Goal: Transaction & Acquisition: Purchase product/service

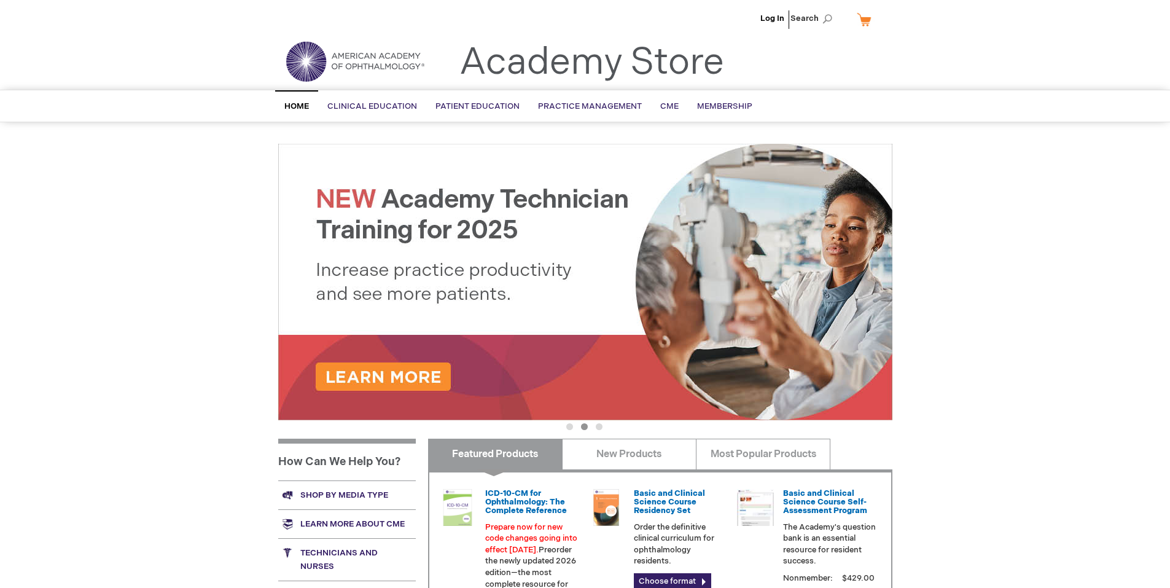
click at [766, 24] on li "Log In" at bounding box center [772, 18] width 30 height 37
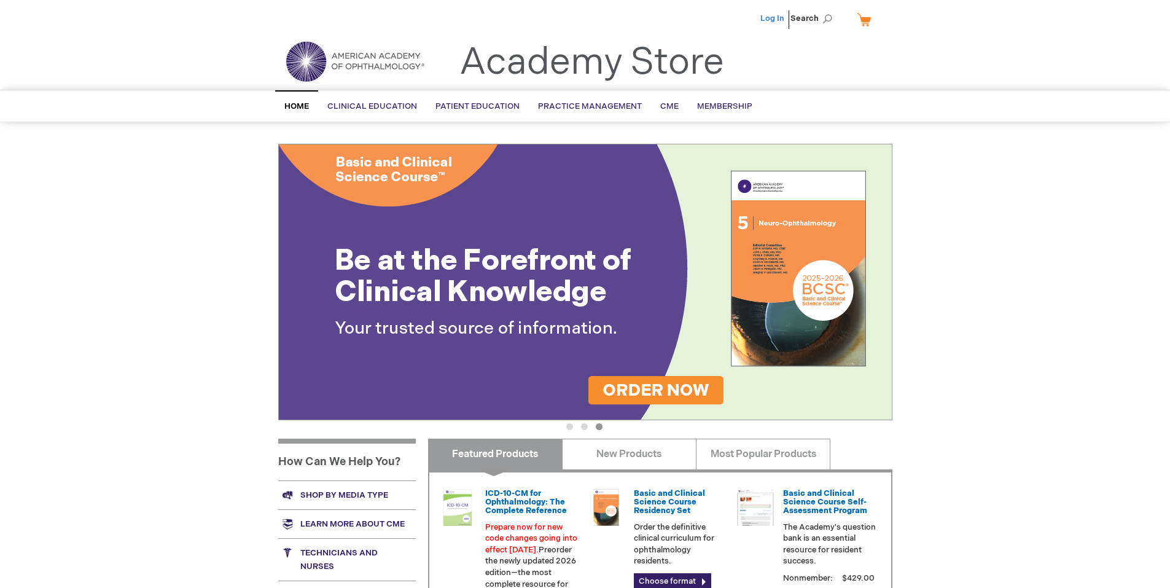
click at [776, 19] on link "Log In" at bounding box center [772, 19] width 24 height 10
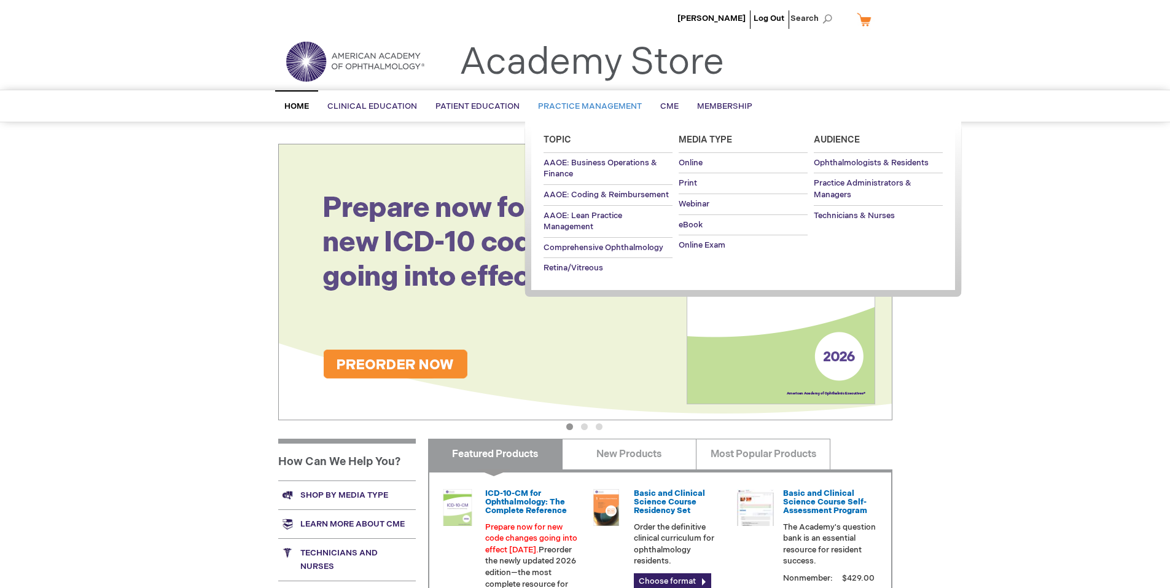
click at [567, 108] on span "Practice Management" at bounding box center [590, 106] width 104 height 10
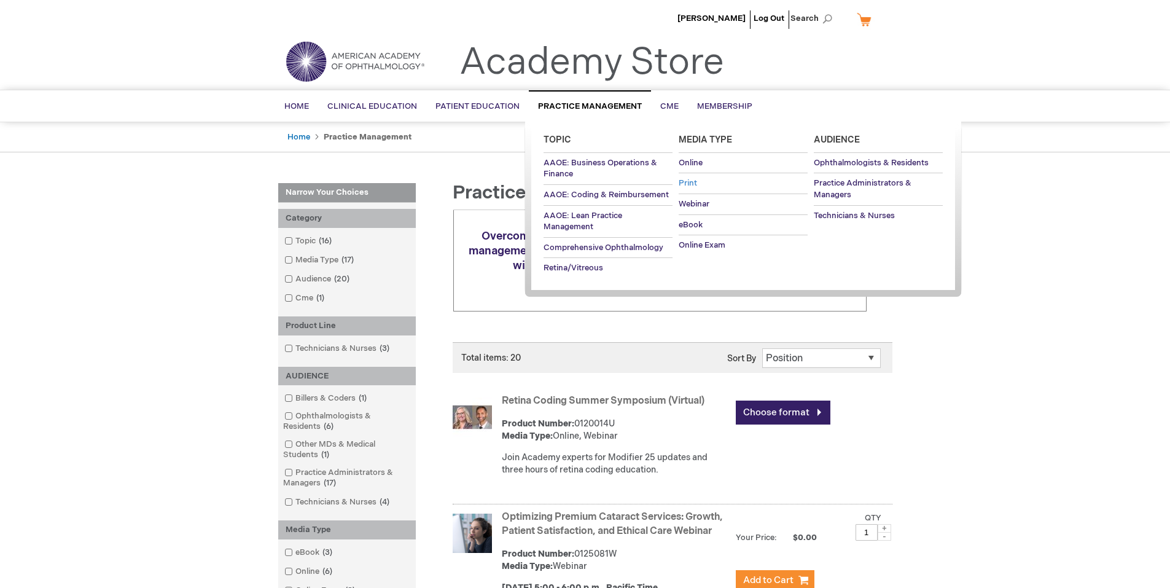
click at [696, 186] on span "Print" at bounding box center [688, 183] width 18 height 10
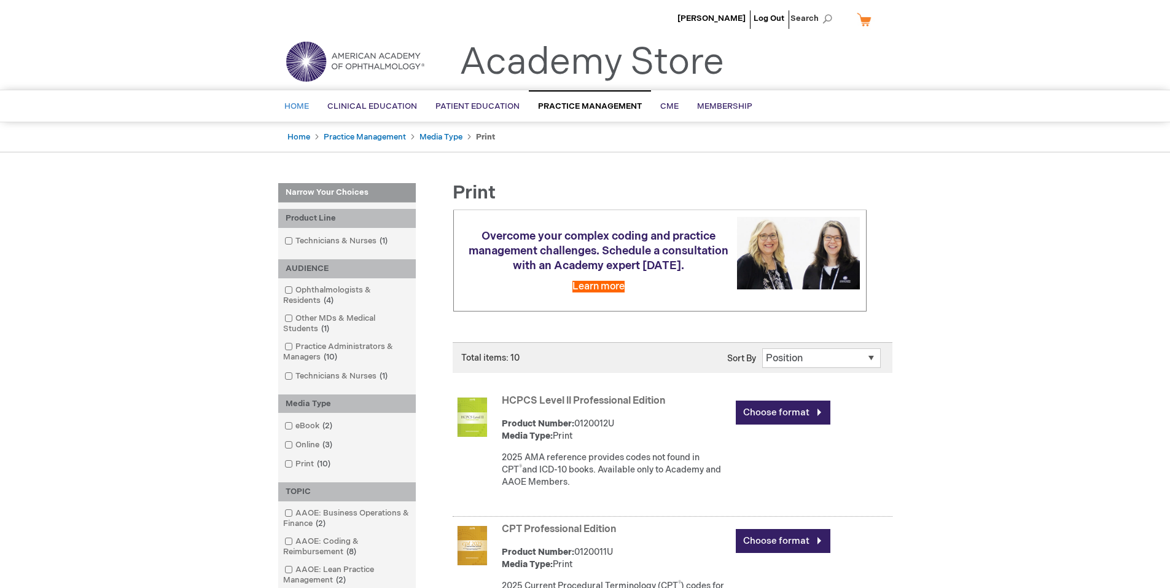
click at [297, 101] on span "Home" at bounding box center [296, 106] width 25 height 10
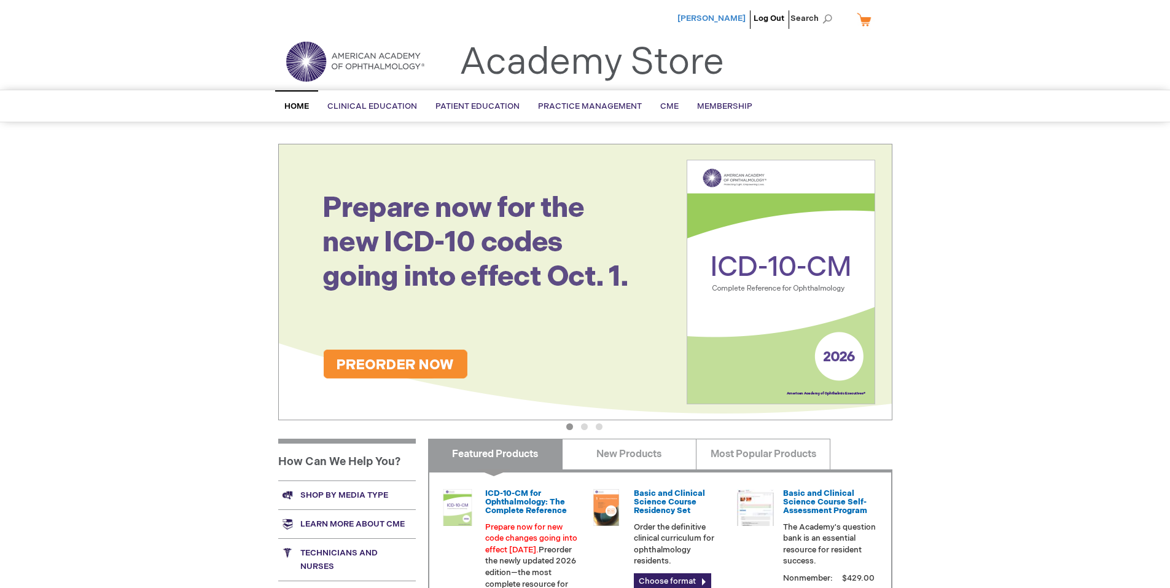
click at [739, 14] on span "[PERSON_NAME]" at bounding box center [711, 19] width 68 height 10
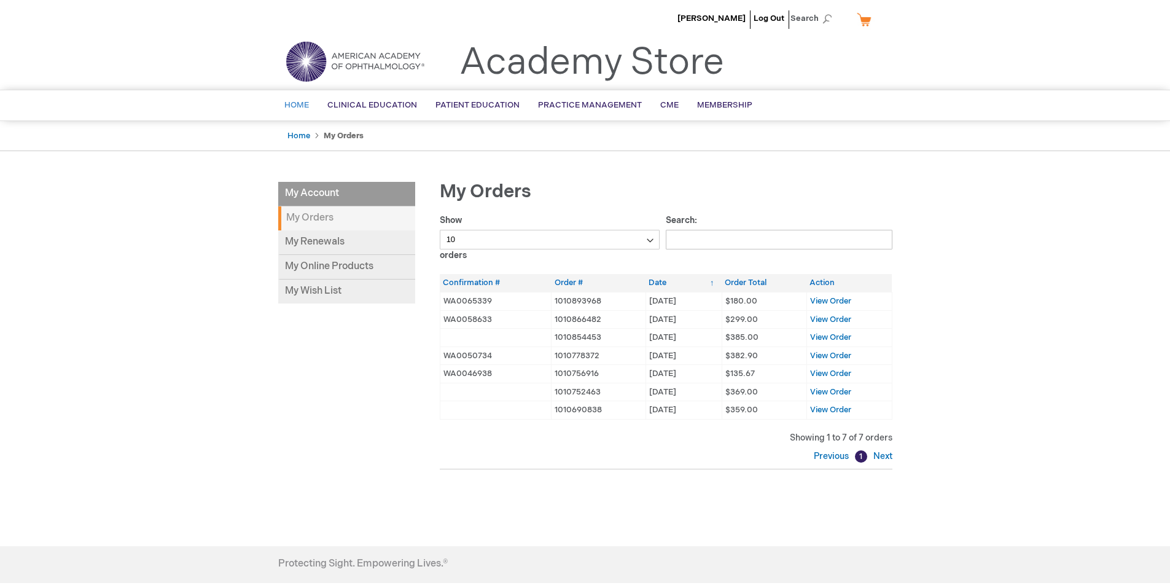
click at [292, 102] on span "Home" at bounding box center [296, 105] width 25 height 10
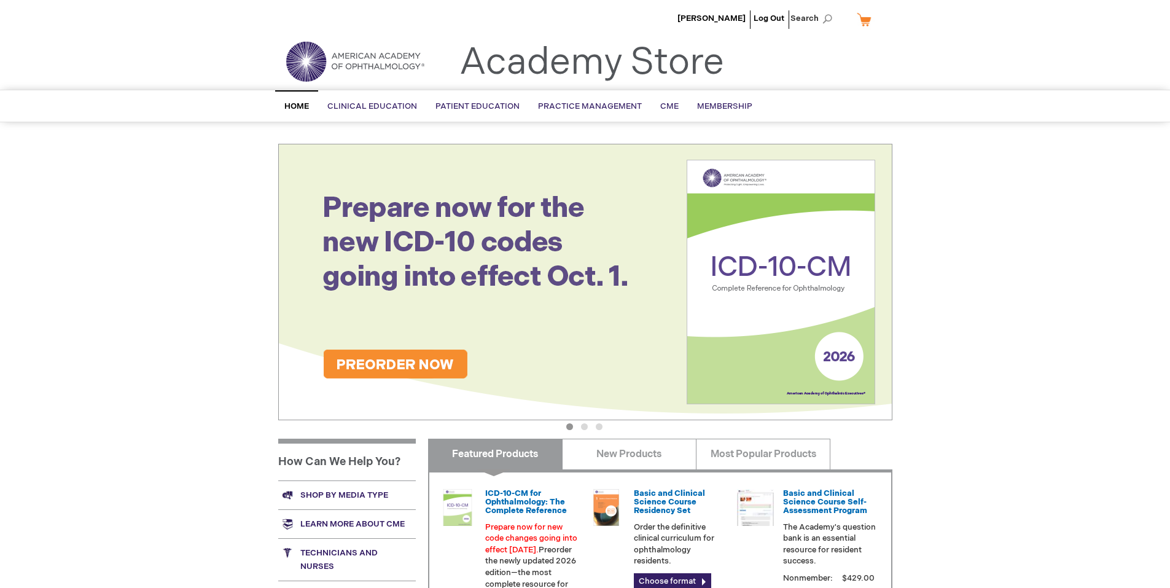
click at [384, 65] on img at bounding box center [354, 61] width 147 height 44
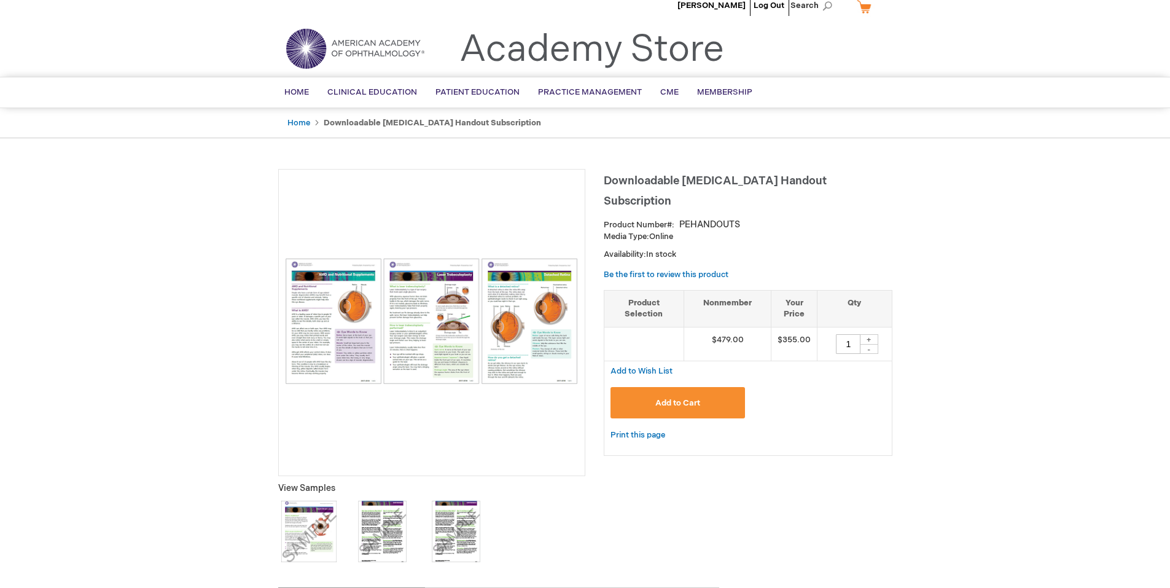
scroll to position [2, 0]
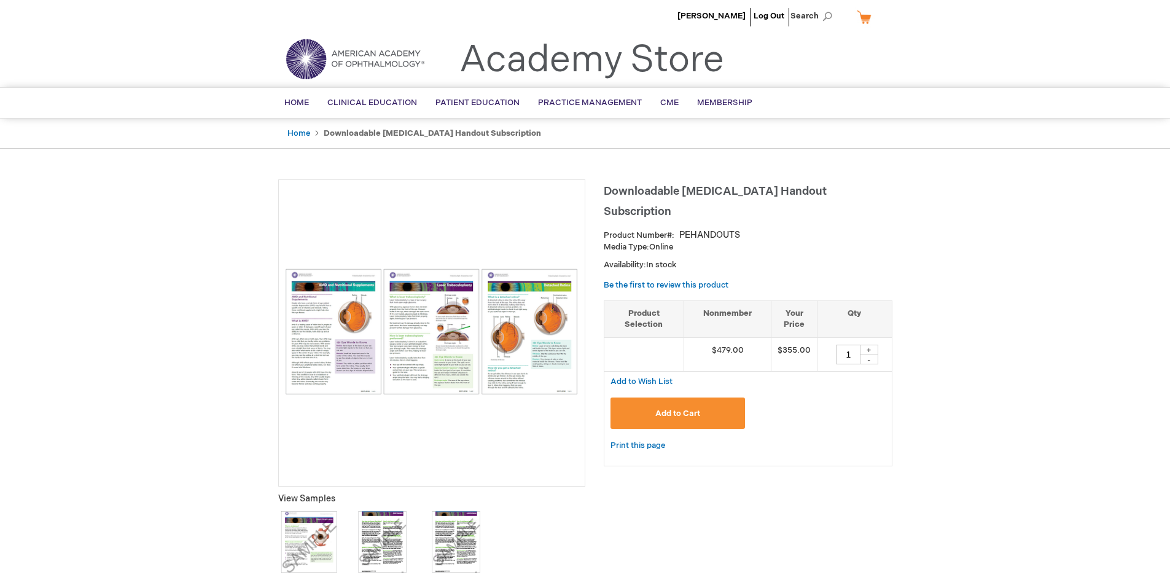
click at [339, 332] on img at bounding box center [432, 331] width 294 height 126
click at [702, 419] on button "Add to Cart" at bounding box center [677, 412] width 135 height 31
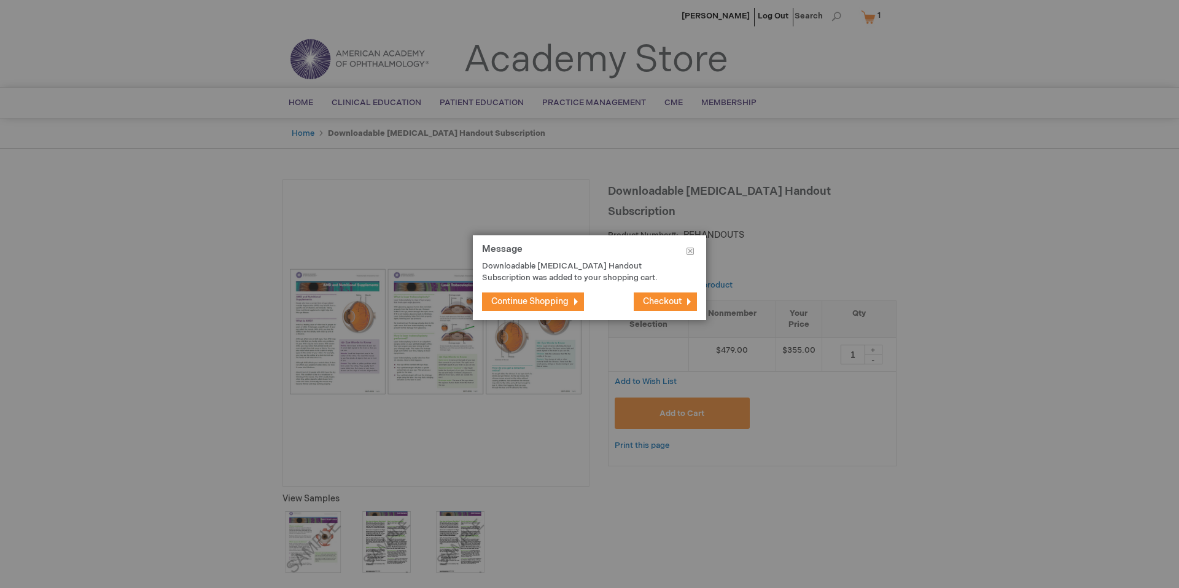
click at [534, 297] on span "Continue Shopping" at bounding box center [529, 301] width 77 height 10
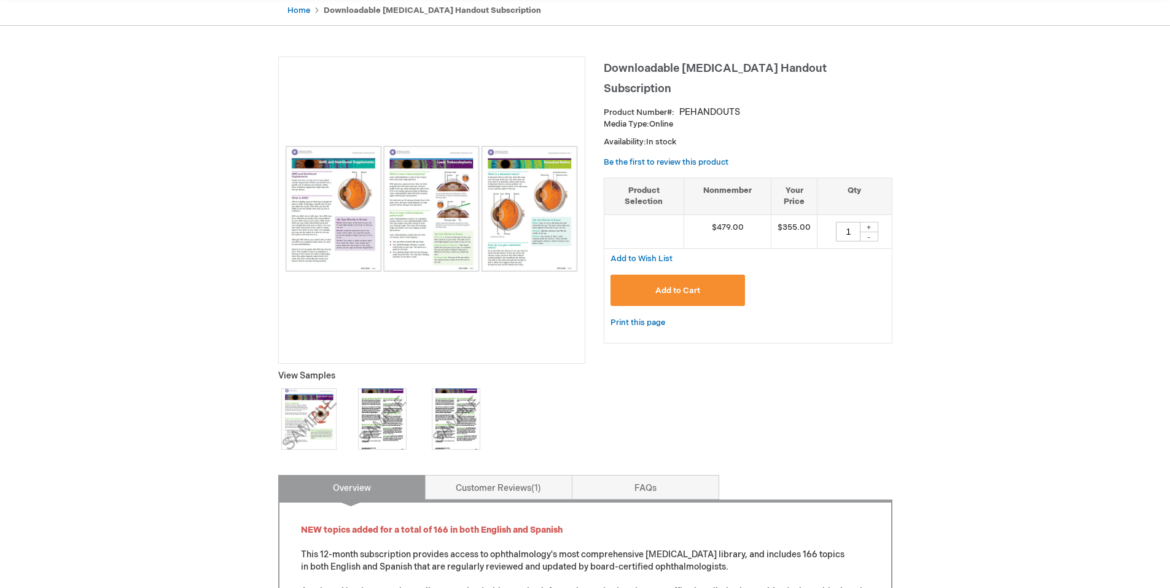
scroll to position [64, 0]
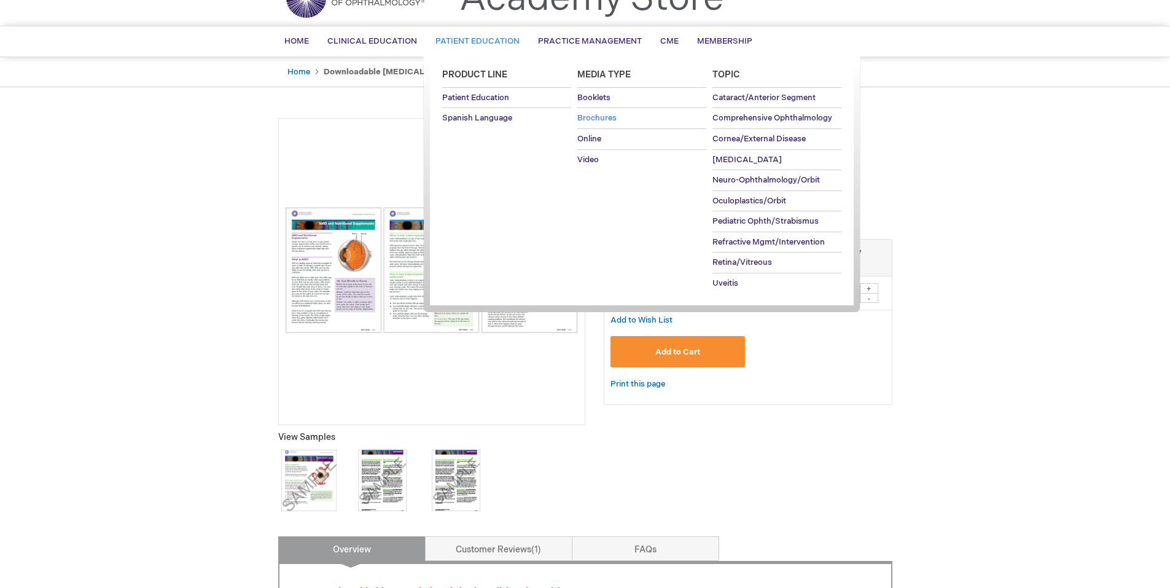
click at [613, 115] on span "Brochures" at bounding box center [596, 118] width 39 height 10
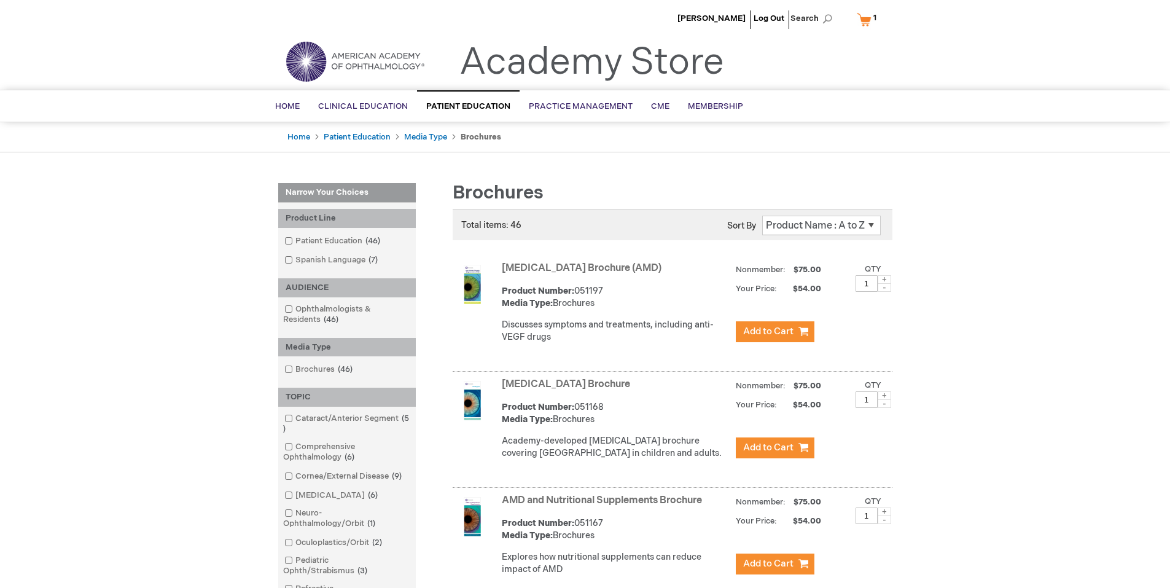
click at [875, 20] on span "1" at bounding box center [874, 18] width 3 height 10
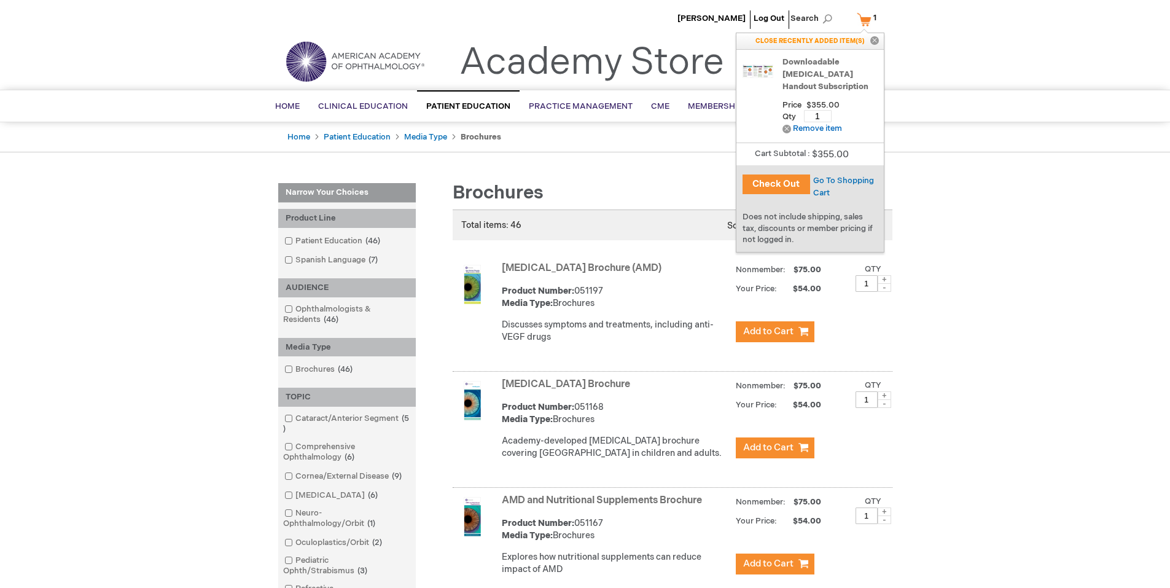
click at [847, 79] on link "Downloadable Patient Education Handout Subscription" at bounding box center [829, 74] width 95 height 37
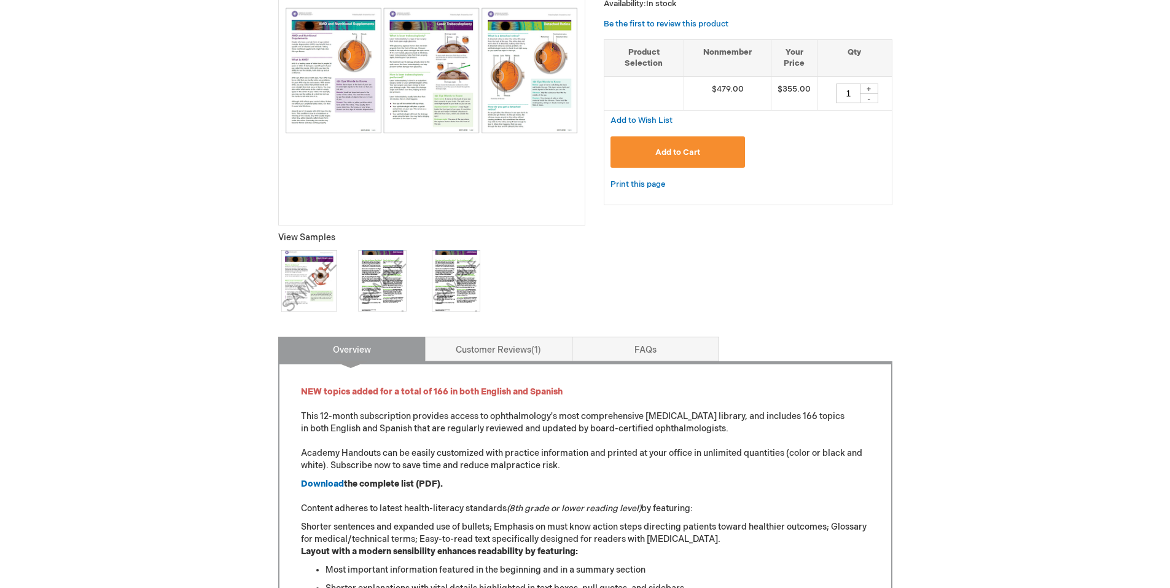
scroll to position [307, 0]
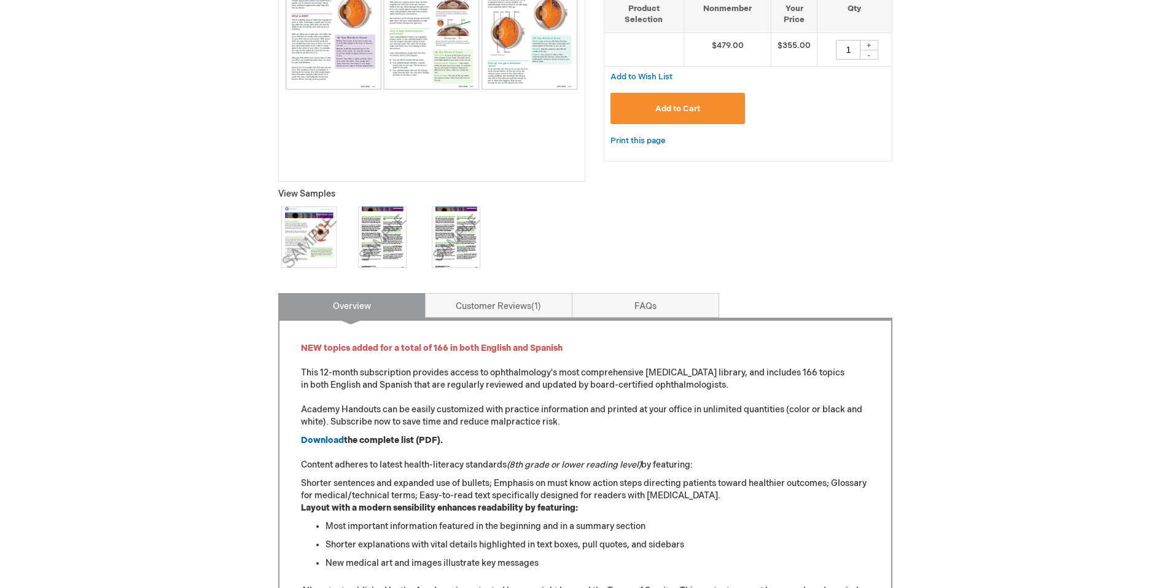
click at [391, 246] on img at bounding box center [382, 236] width 61 height 61
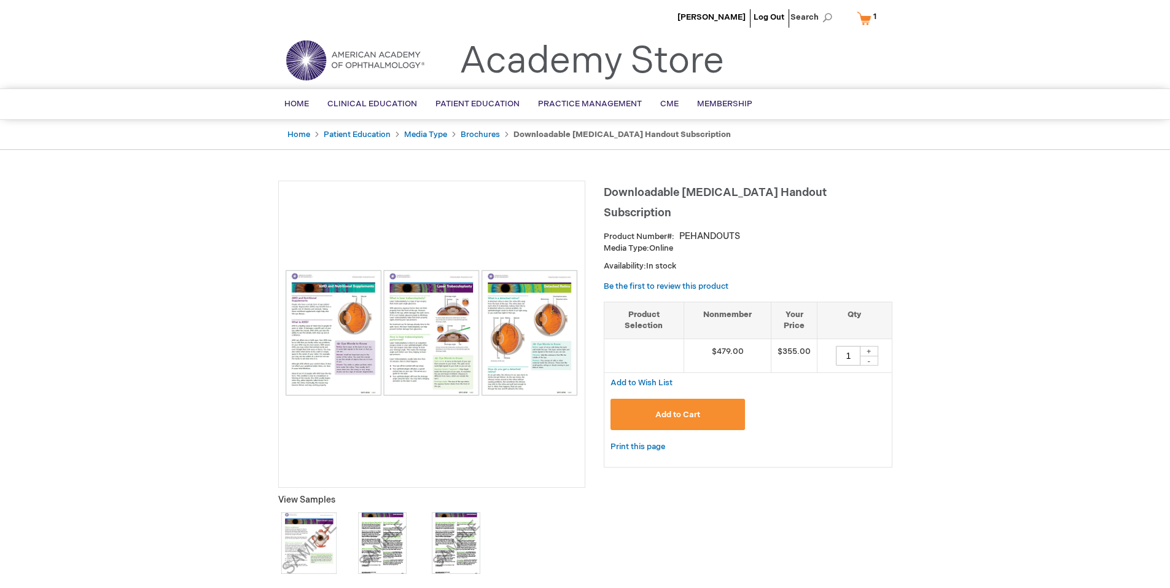
scroll to position [0, 0]
click at [483, 139] on link "Brochures" at bounding box center [480, 136] width 39 height 10
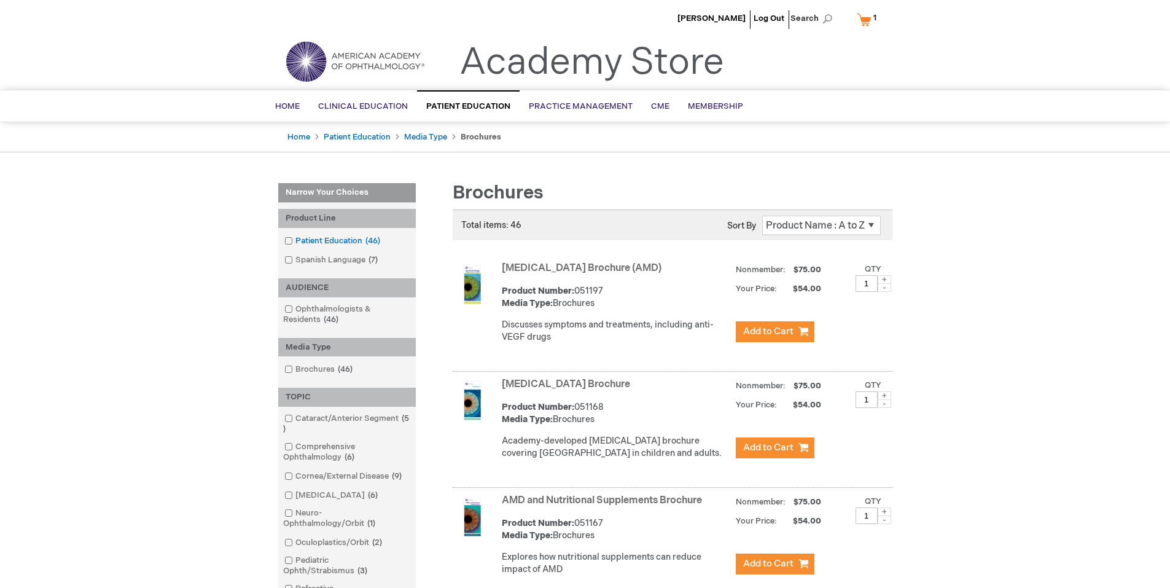
click at [341, 246] on link "Patient Education 46 items" at bounding box center [333, 241] width 104 height 12
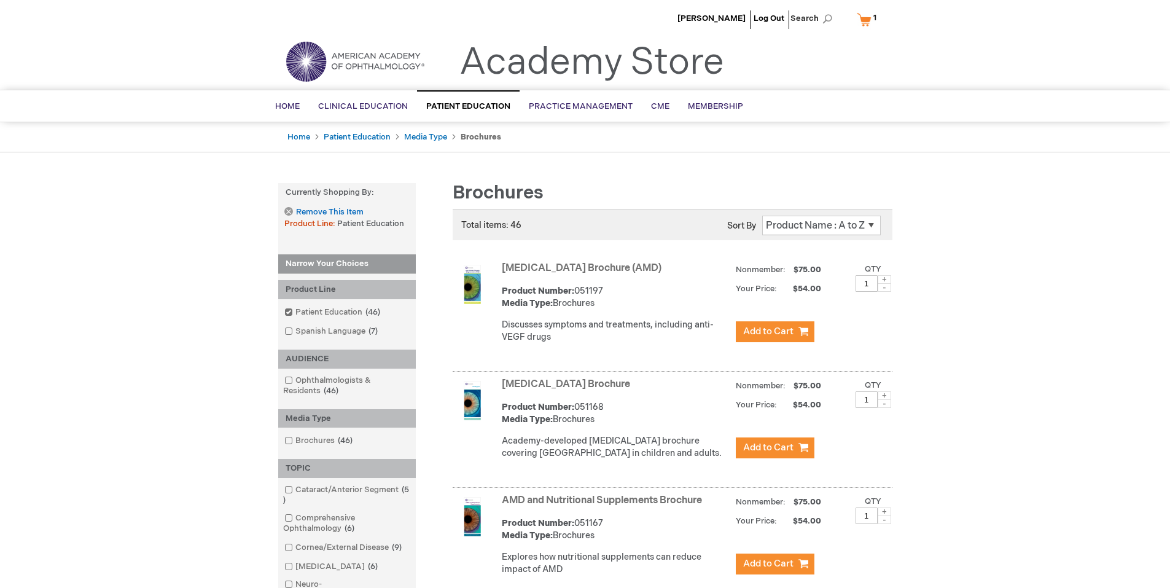
click at [870, 17] on link "My Cart 1 1 items" at bounding box center [869, 19] width 30 height 21
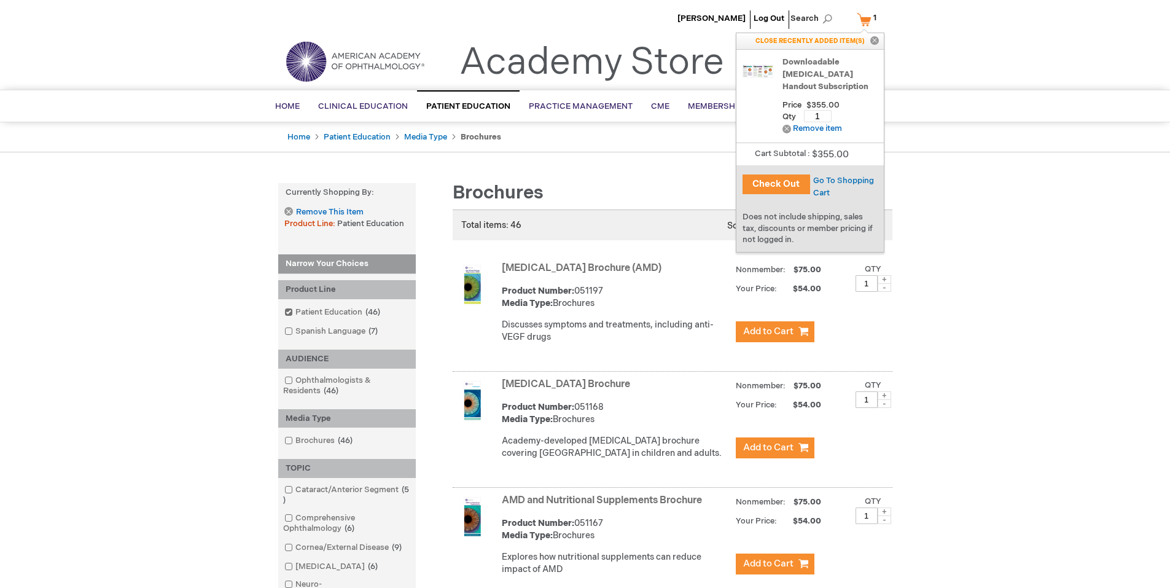
click at [820, 76] on link "Downloadable [MEDICAL_DATA] Handout Subscription" at bounding box center [829, 74] width 95 height 37
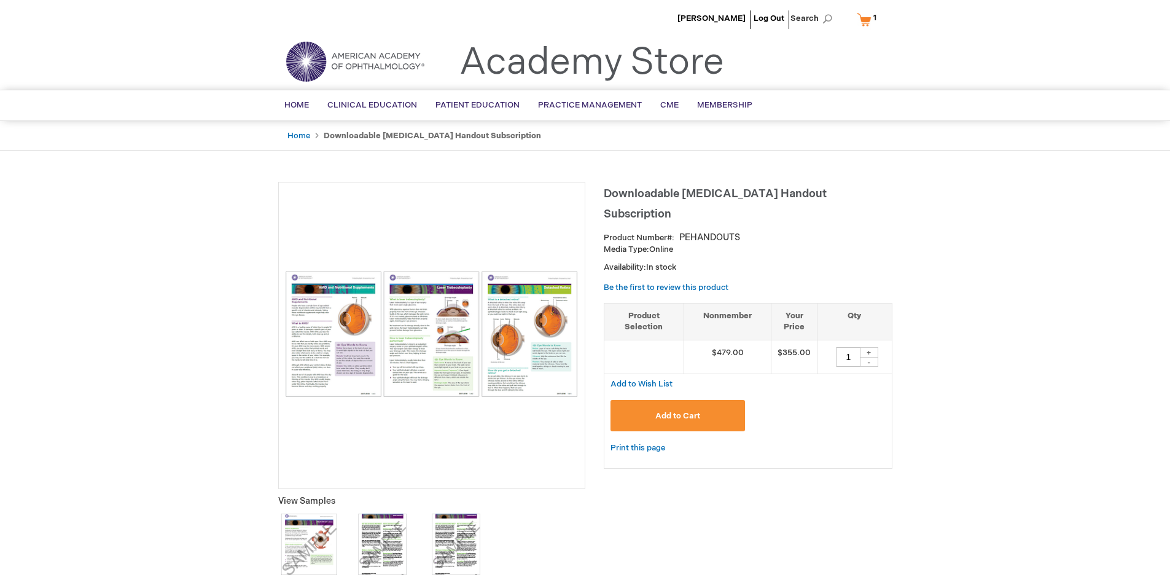
click at [868, 21] on link "My Cart 1 1 items" at bounding box center [869, 19] width 30 height 21
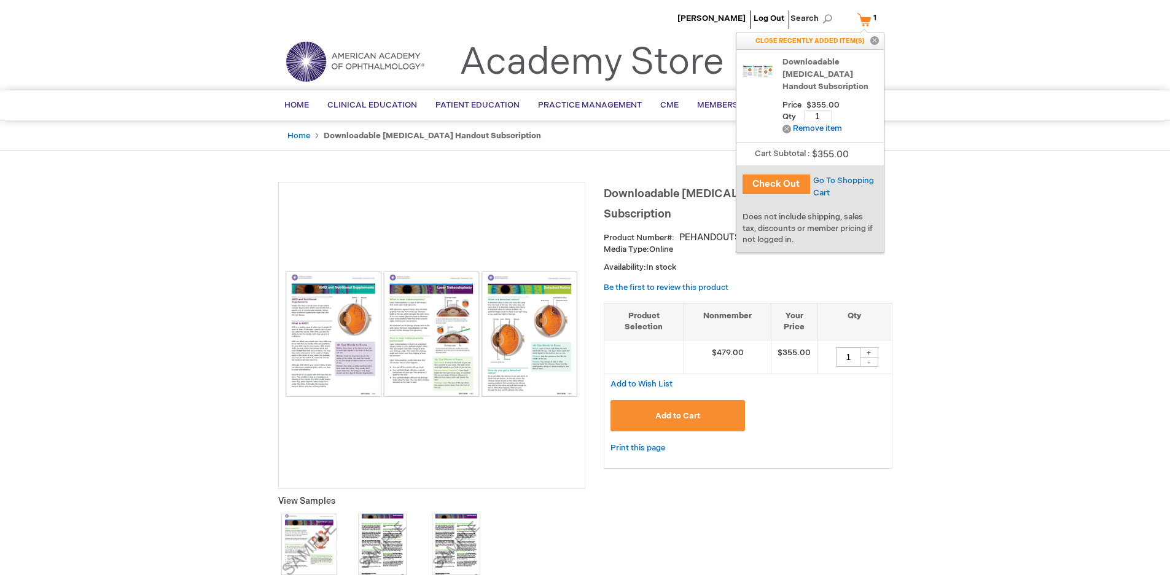
click at [803, 185] on button "Check Out" at bounding box center [776, 184] width 68 height 20
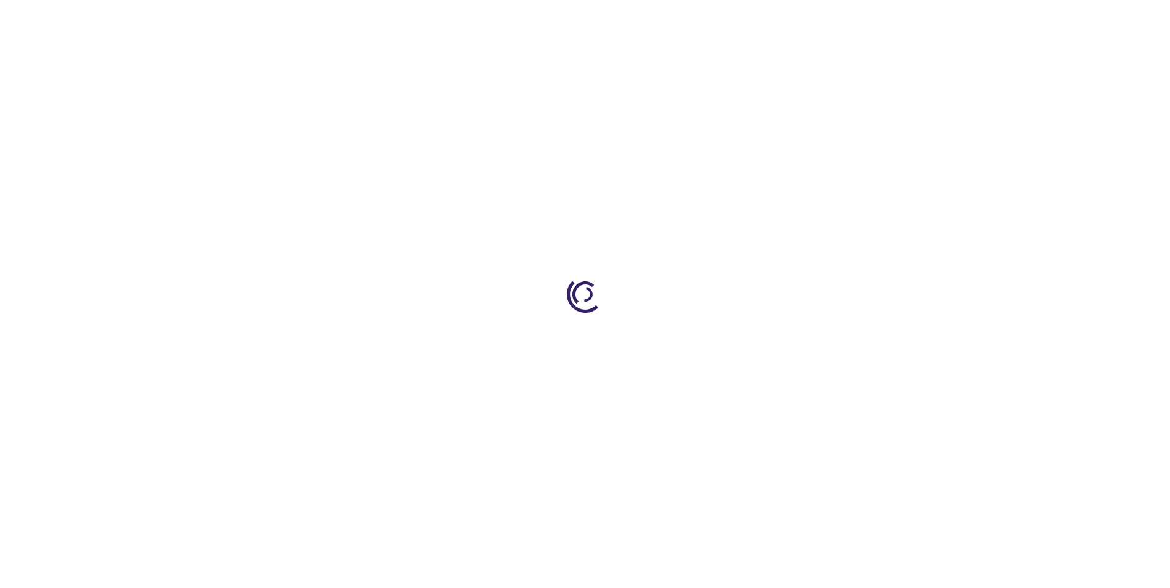
select select "US"
select select "47"
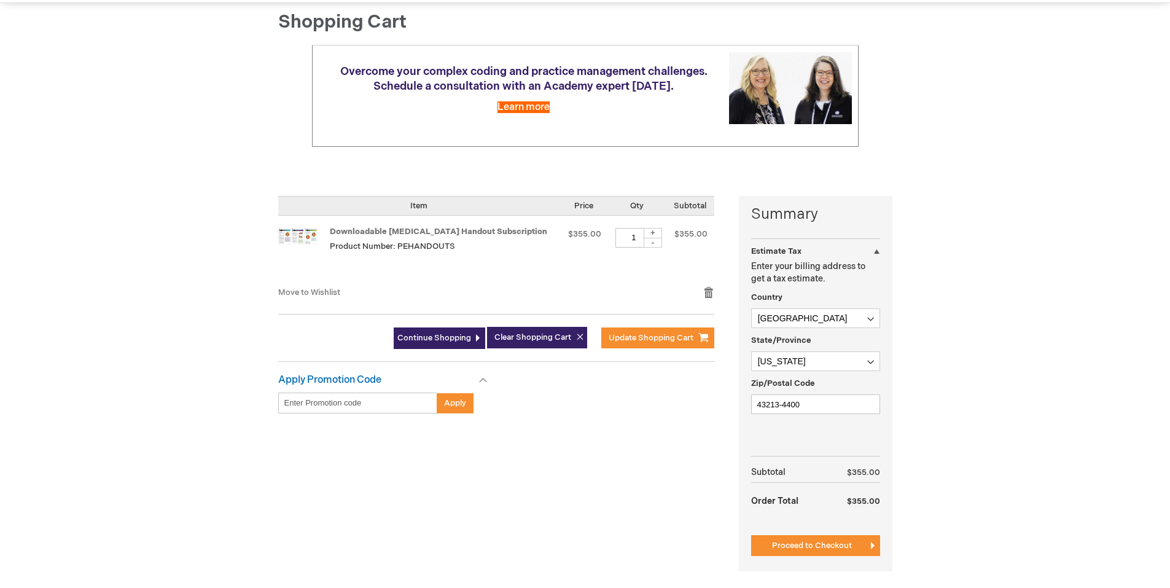
scroll to position [123, 0]
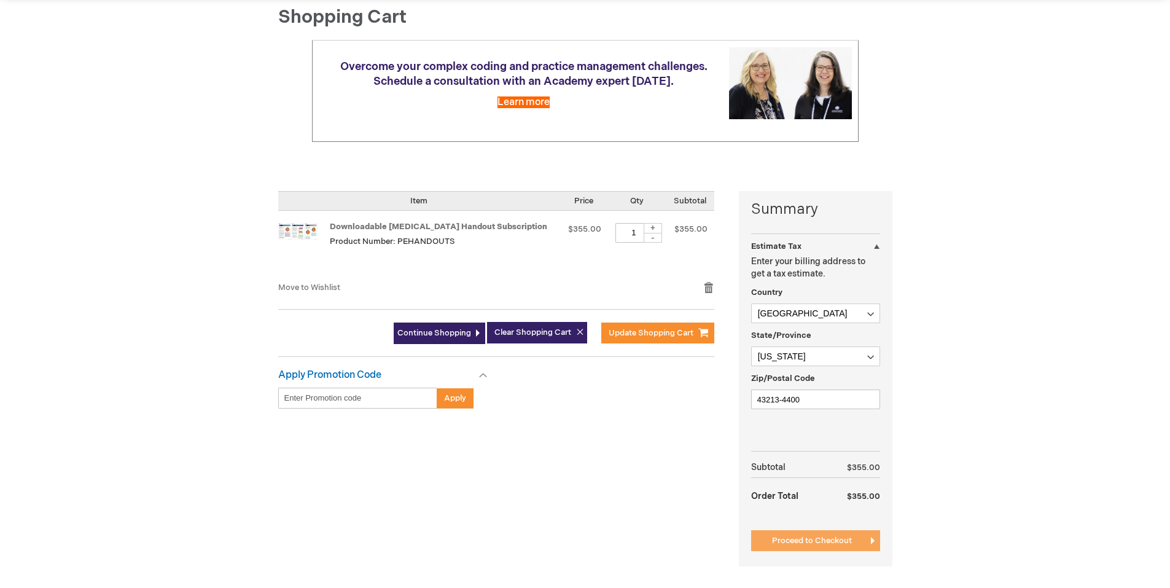
click at [823, 537] on span "Proceed to Checkout" at bounding box center [812, 540] width 80 height 10
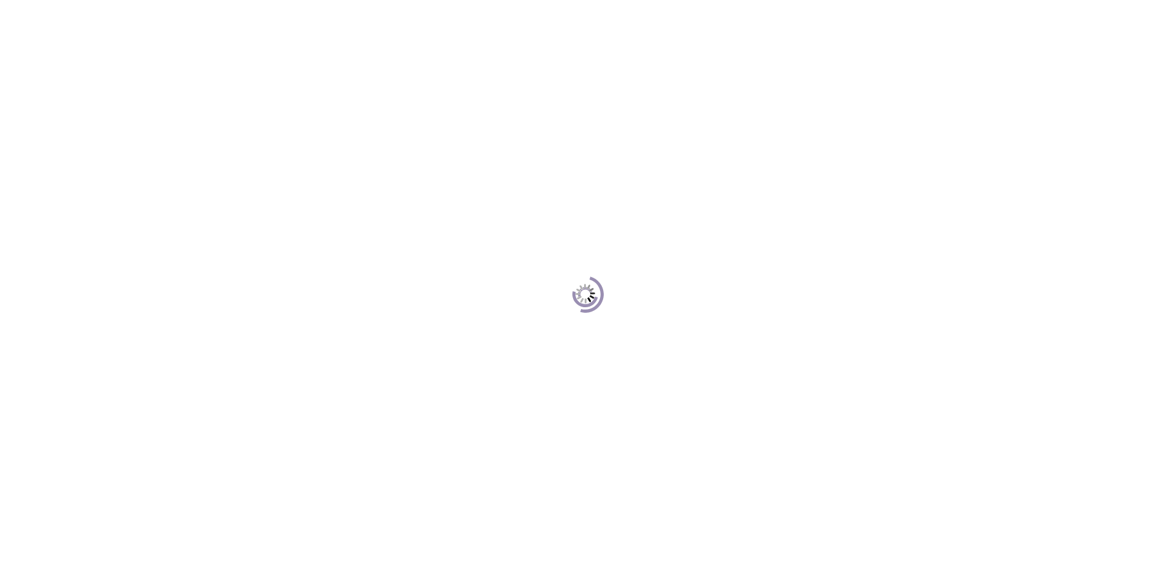
scroll to position [201, 0]
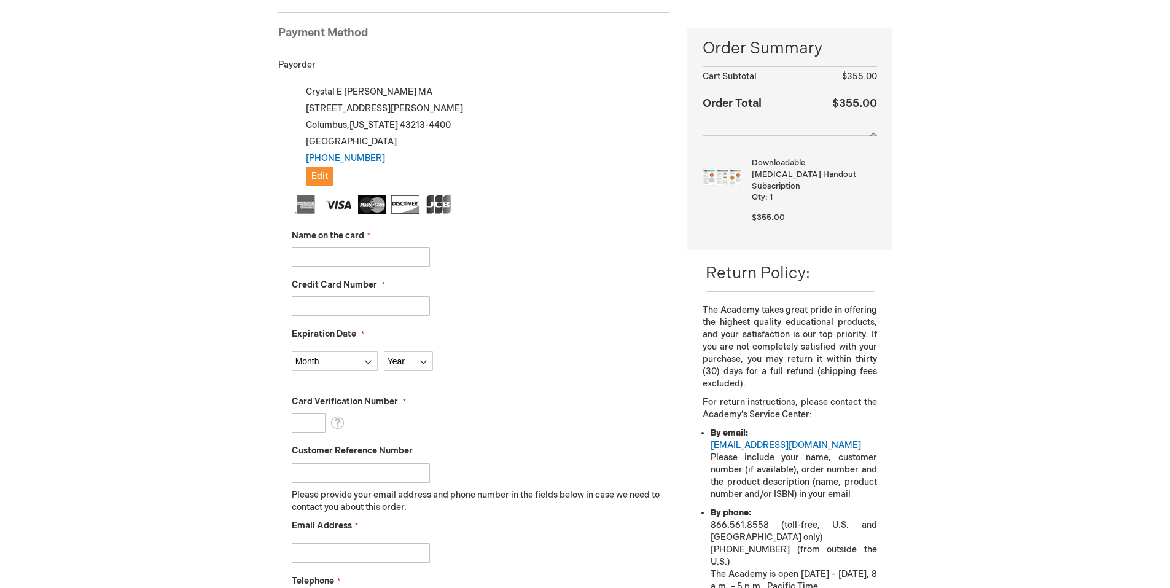
click at [383, 255] on input "Name on the card" at bounding box center [361, 257] width 138 height 20
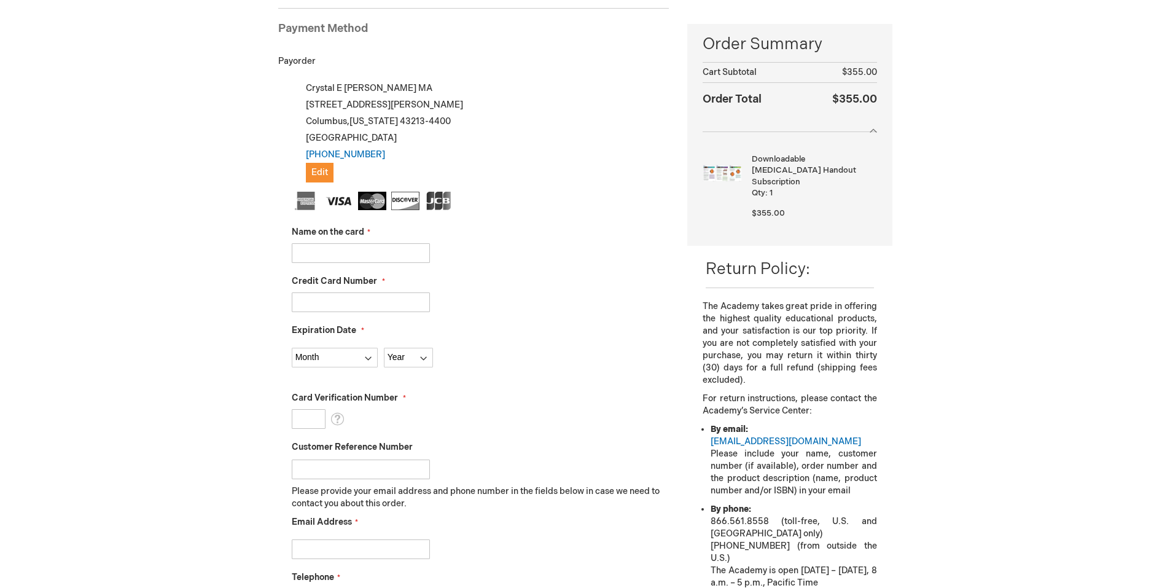
scroll to position [168, 0]
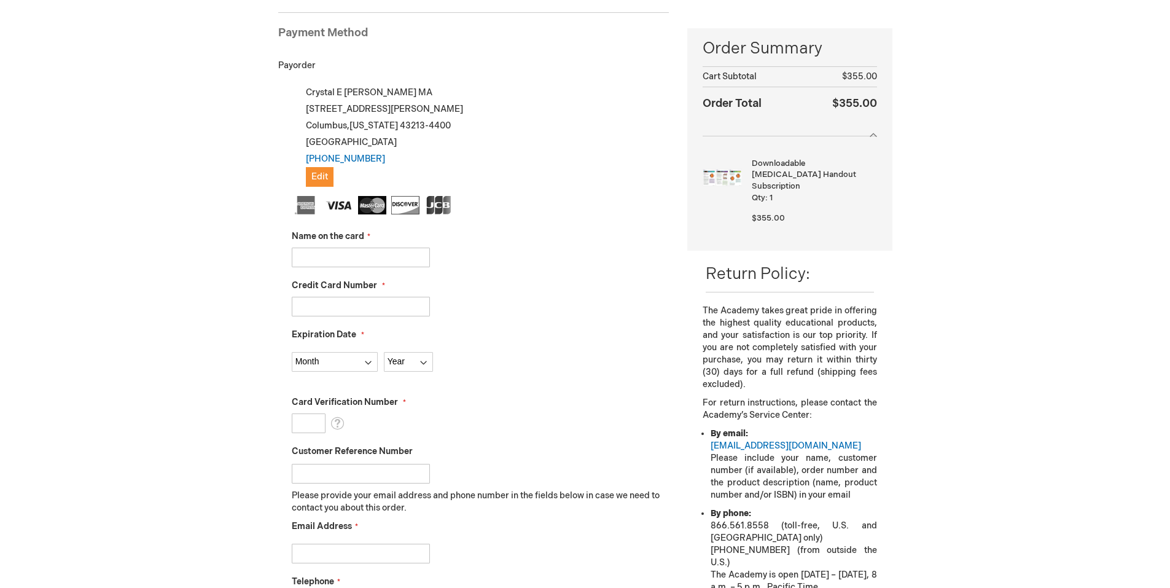
click at [383, 255] on input "Name on the card" at bounding box center [361, 257] width 138 height 20
type input "[PERSON_NAME]"
type input "[CREDIT_CARD_NUMBER]"
select select "12"
select select "2028"
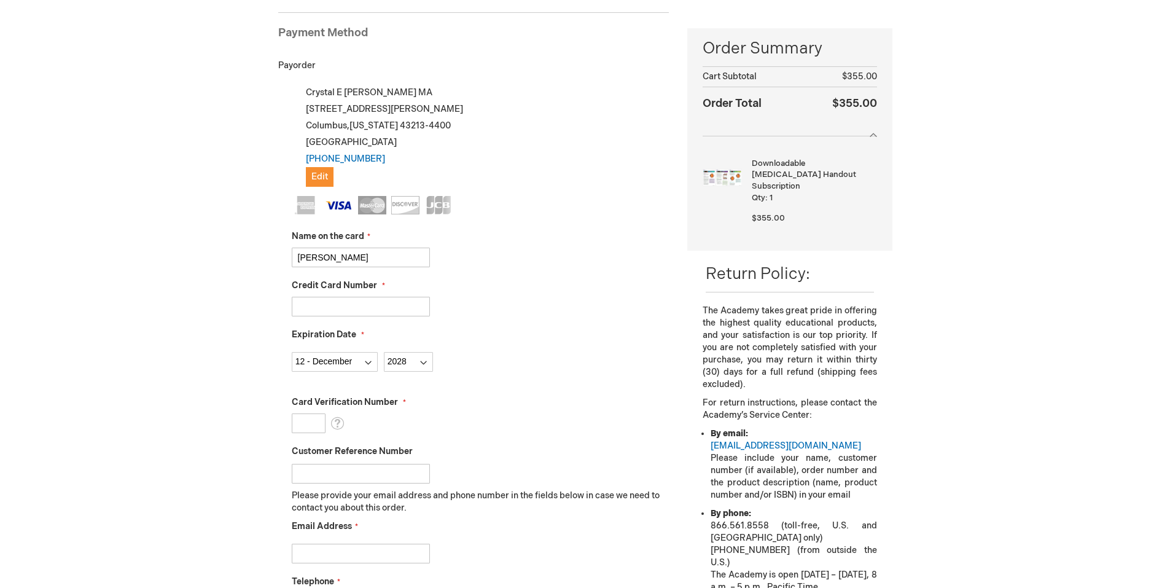
click at [307, 422] on input "Card Verification Number" at bounding box center [309, 423] width 34 height 20
type input "882"
click at [454, 389] on fieldset "Name on the card [PERSON_NAME] Credit Card Number [CREDIT_CARD_NUMBER] Expirati…" at bounding box center [481, 413] width 378 height 435
click at [382, 543] on input "Email Address" at bounding box center [361, 553] width 138 height 20
type input "[EMAIL_ADDRESS][DOMAIN_NAME]"
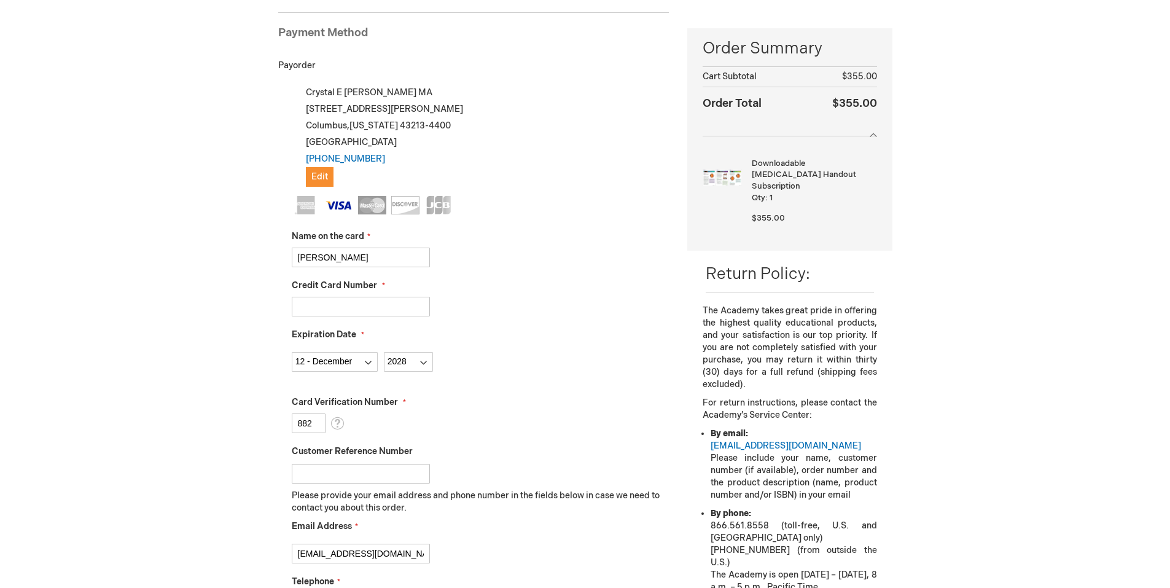
type input "6148669134"
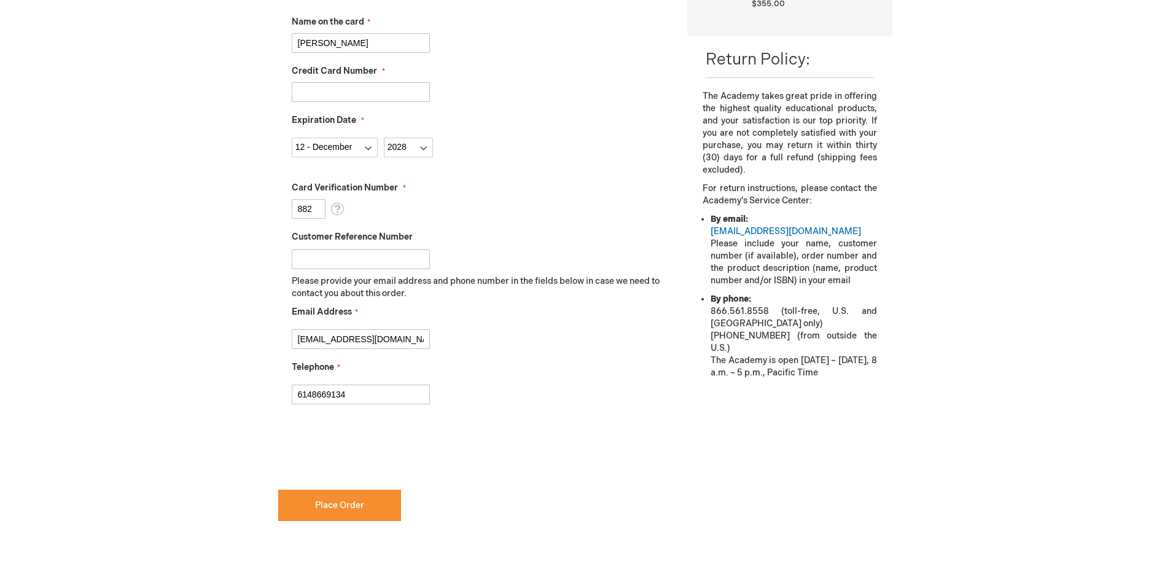
scroll to position [414, 0]
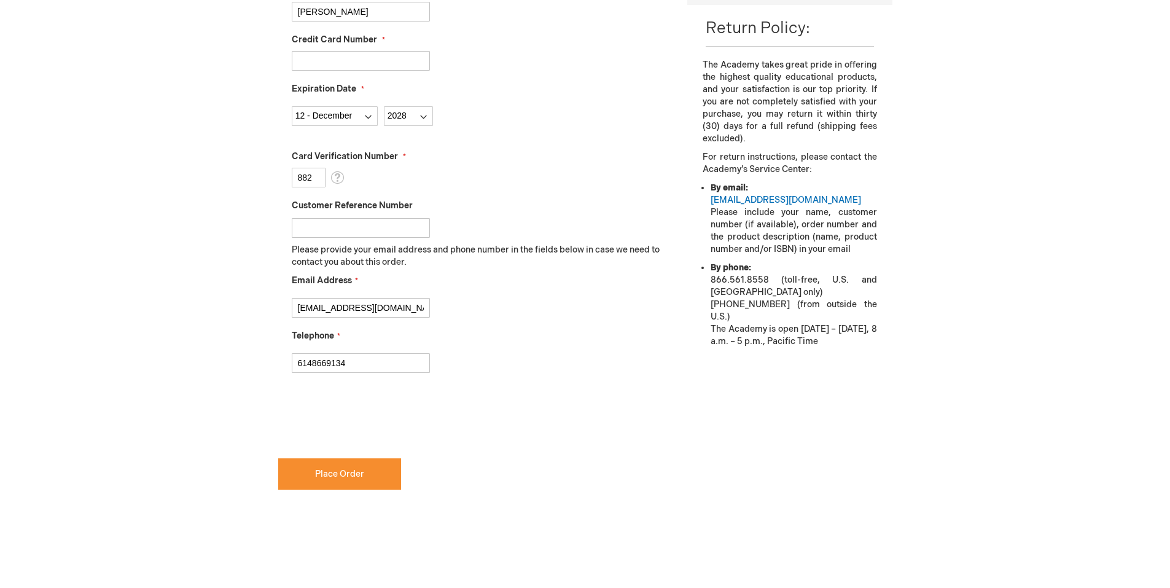
checkbox input "true"
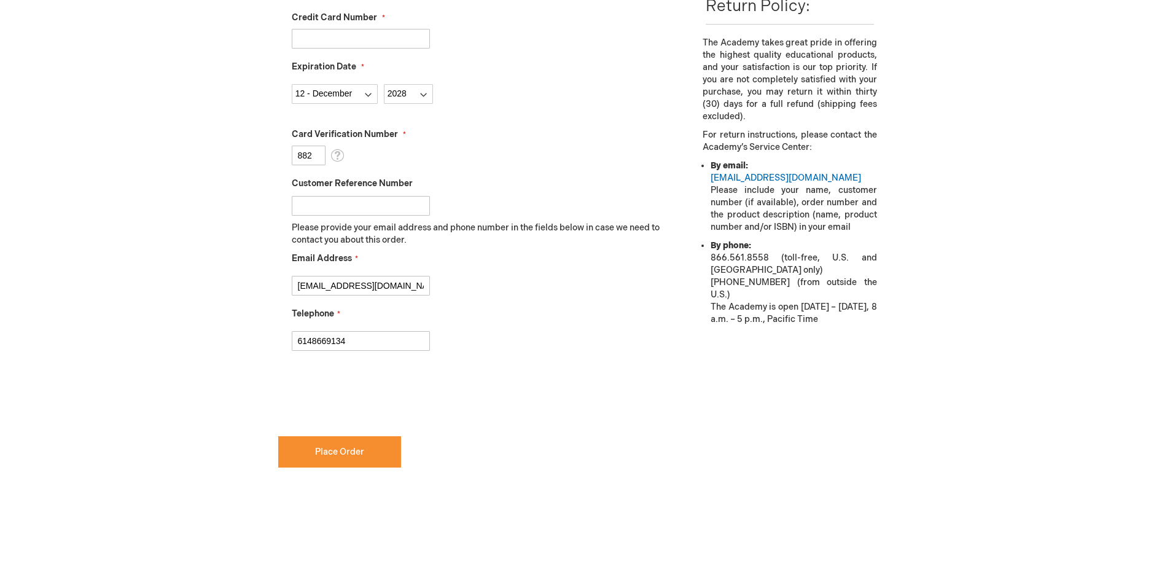
scroll to position [475, 0]
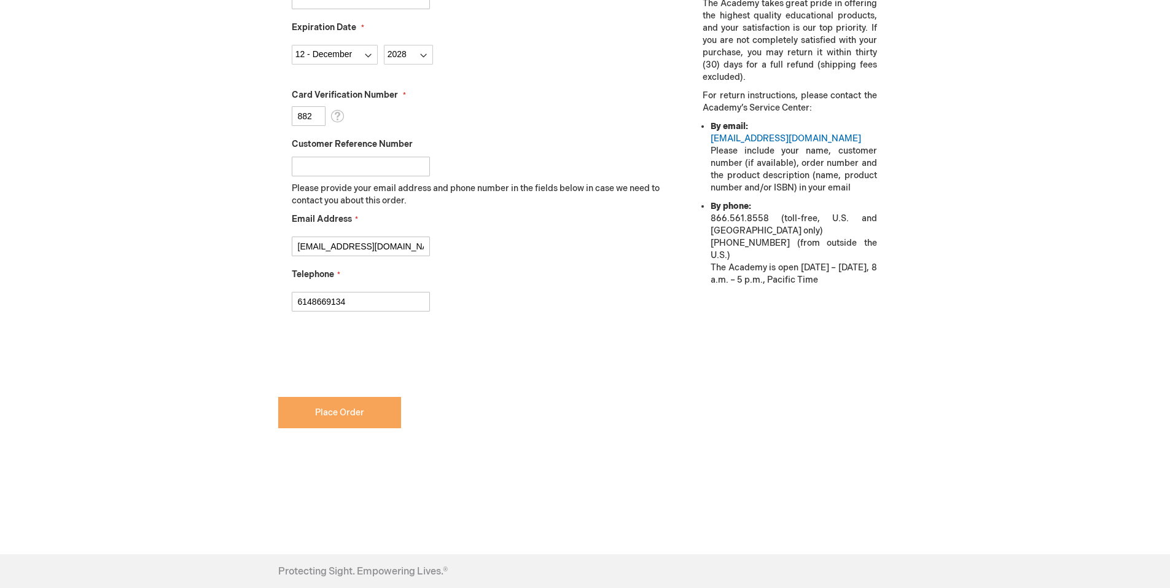
click at [351, 414] on span "Place Order" at bounding box center [339, 412] width 49 height 10
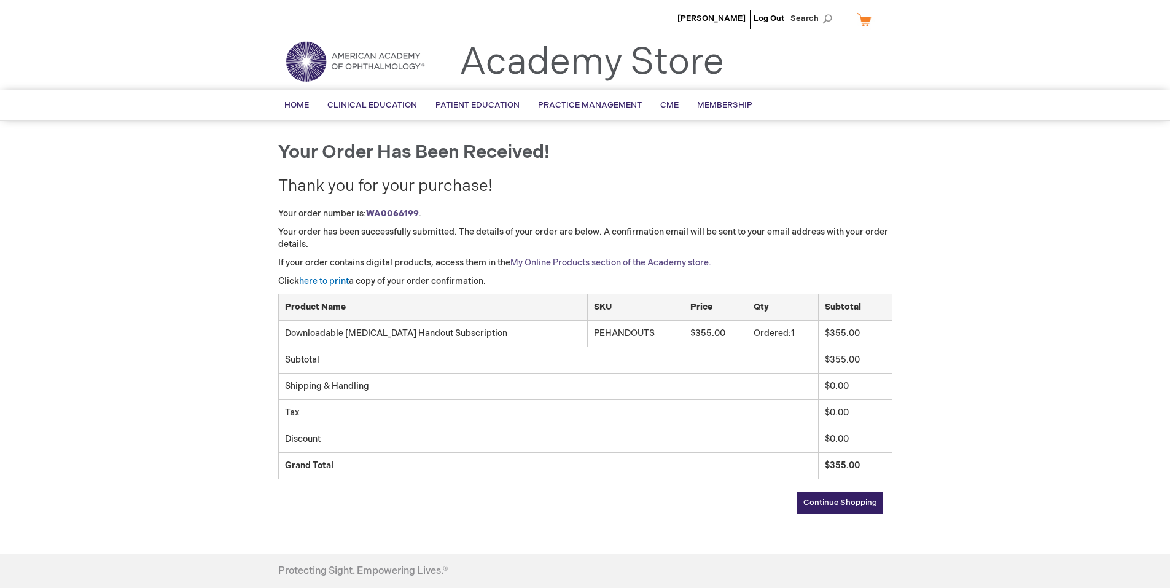
click at [637, 263] on link "My Online Products section of the Academy store." at bounding box center [610, 262] width 201 height 10
